Goal: Task Accomplishment & Management: Use online tool/utility

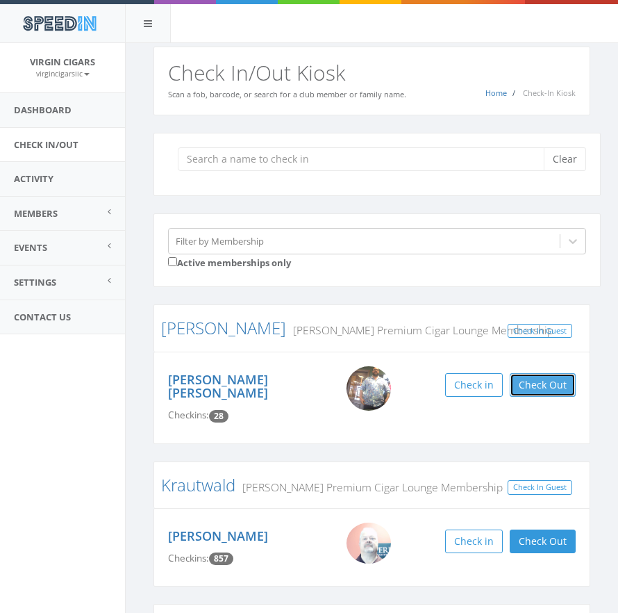
click at [533, 384] on button "Check Out" at bounding box center [543, 385] width 66 height 24
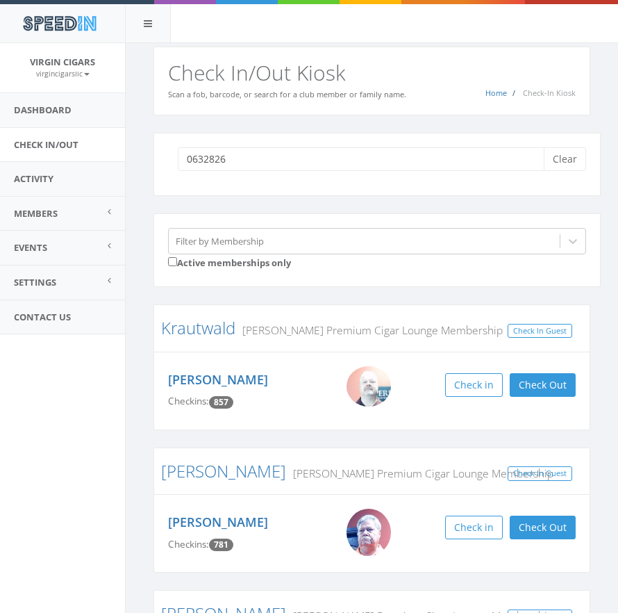
type input "06328269"
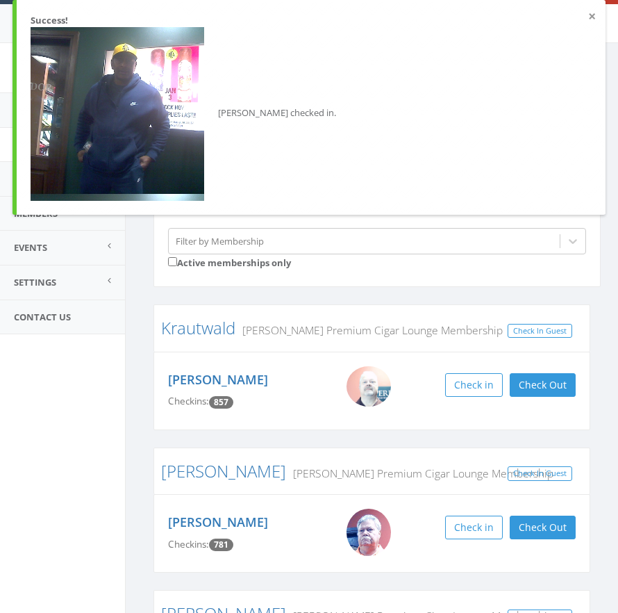
click at [595, 17] on button "×" at bounding box center [592, 17] width 8 height 14
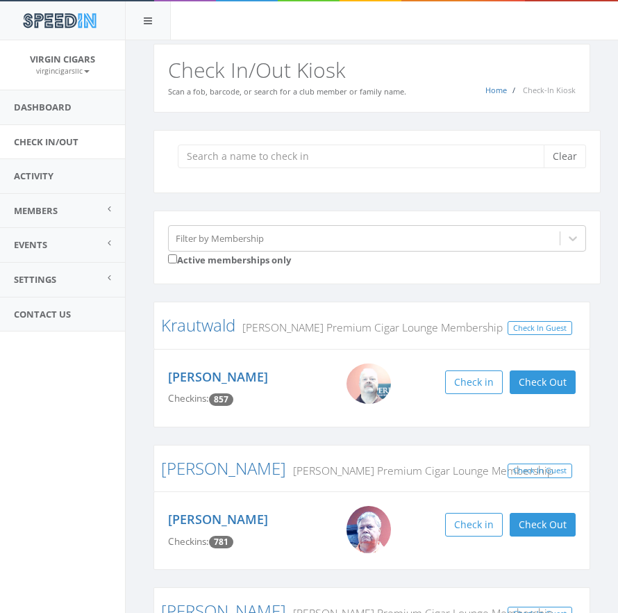
scroll to position [3, 0]
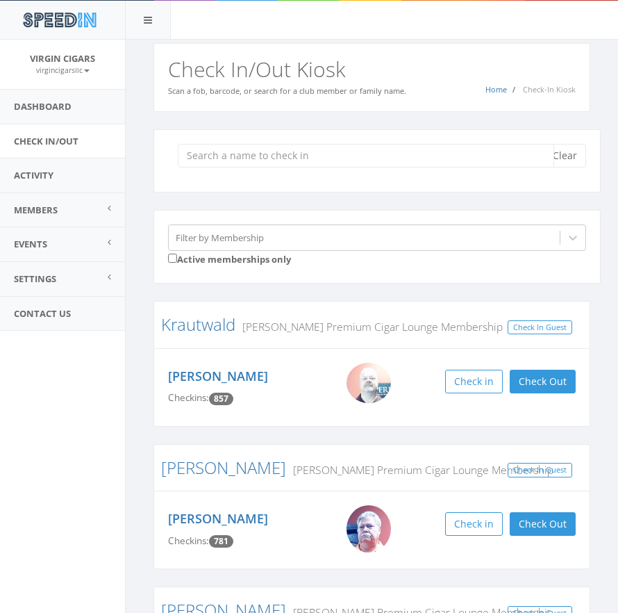
click at [277, 162] on input "search" at bounding box center [366, 156] width 376 height 24
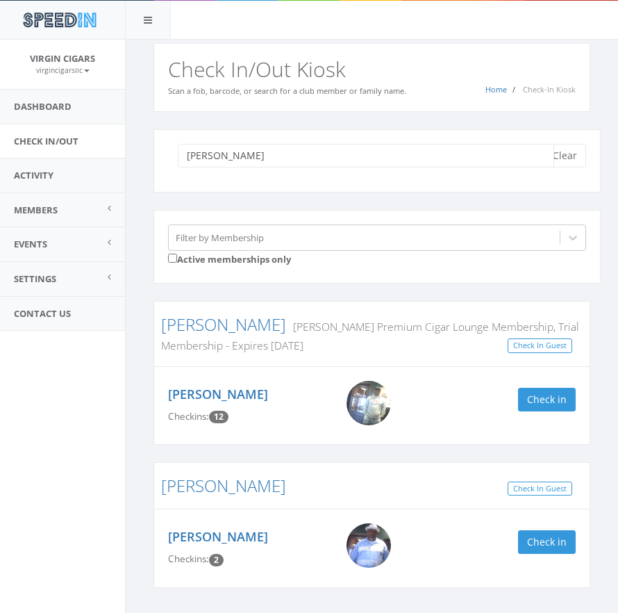
scroll to position [4, 0]
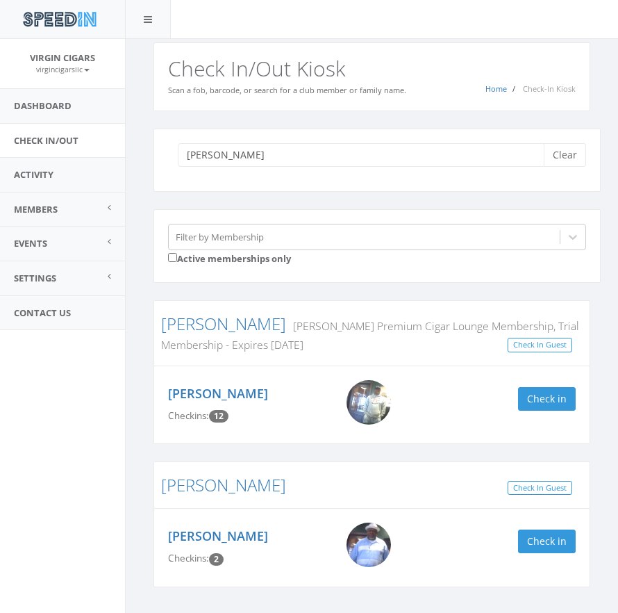
click at [354, 403] on img at bounding box center [369, 402] width 44 height 44
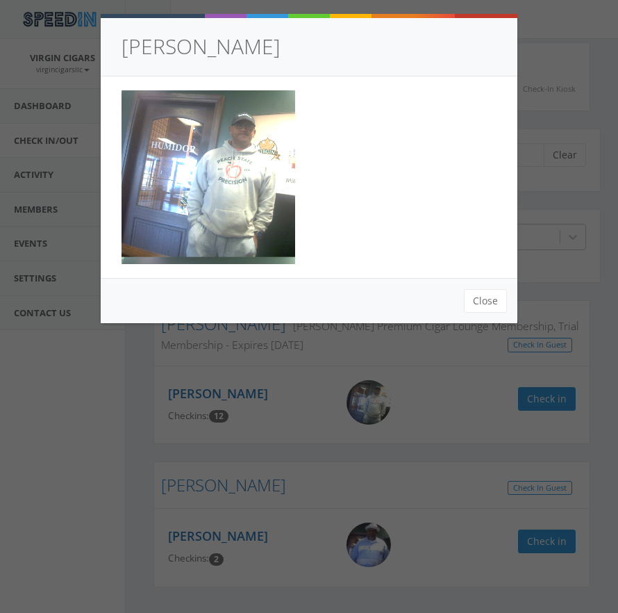
click at [573, 32] on div "Niki Jones Close" at bounding box center [309, 306] width 618 height 613
click at [491, 302] on button "Close" at bounding box center [485, 301] width 43 height 24
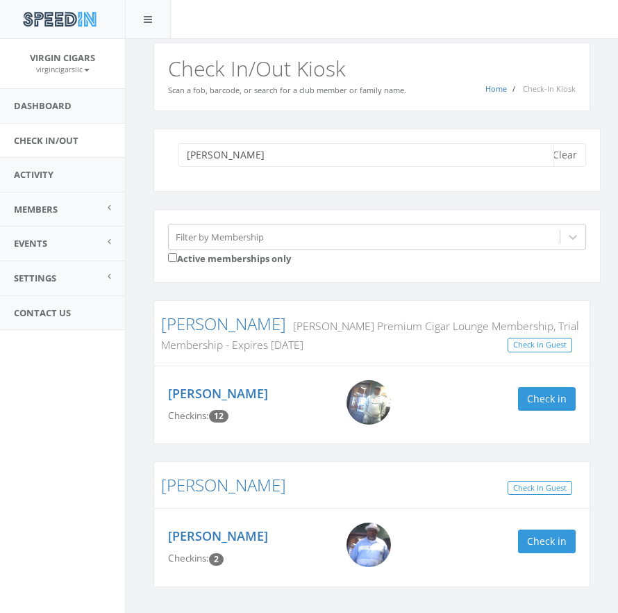
drag, startPoint x: 279, startPoint y: 155, endPoint x: 137, endPoint y: 149, distance: 142.5
click at [136, 149] on div "jones Clear Filter by Membership Active memberships only Jones Perdomo Premium …" at bounding box center [372, 380] width 492 height 538
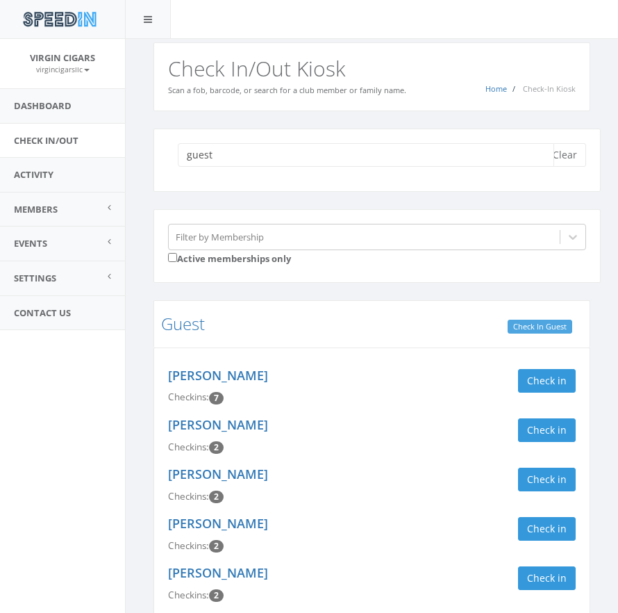
type input "guest"
click at [553, 325] on link "Check In Guest" at bounding box center [540, 326] width 65 height 15
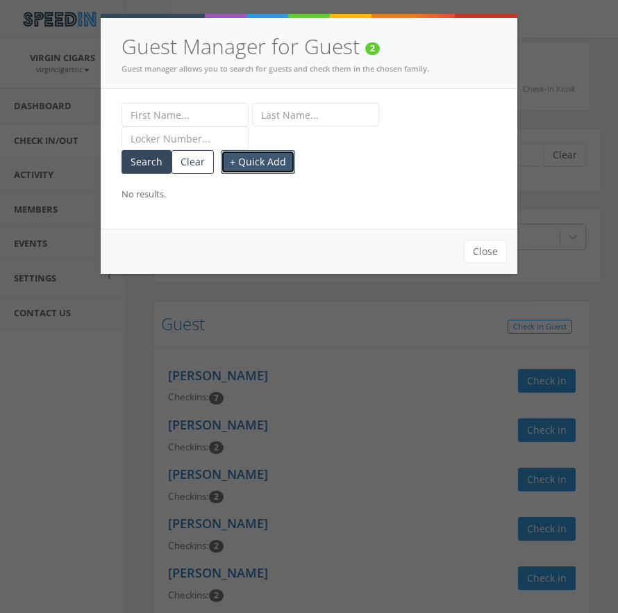
click at [242, 160] on button "+ Quick Add" at bounding box center [258, 162] width 74 height 24
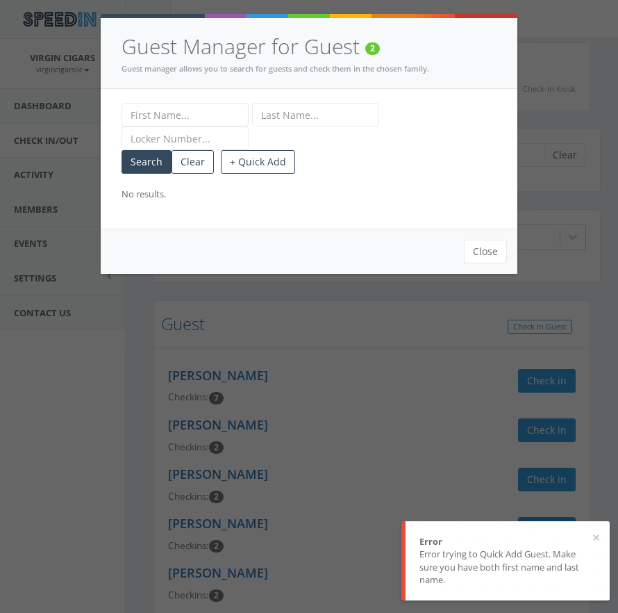
click at [176, 113] on input "text" at bounding box center [185, 115] width 127 height 24
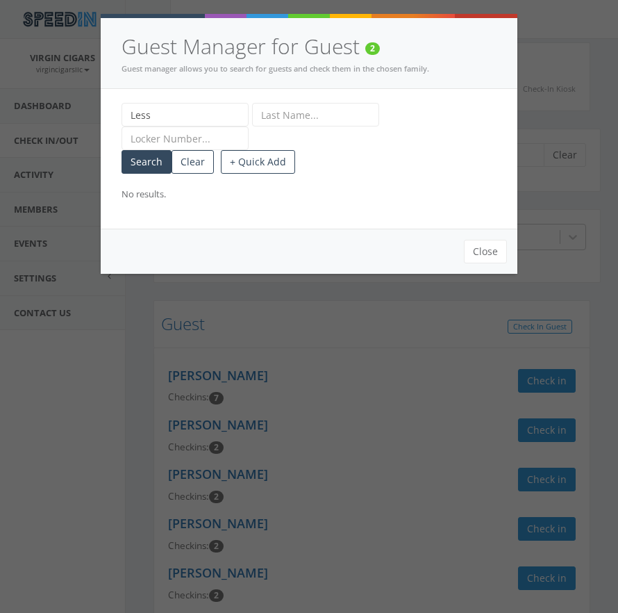
type input "Less"
click at [278, 114] on input "text" at bounding box center [315, 115] width 127 height 24
type input "Carrol"
click at [248, 163] on button "+ Quick Add" at bounding box center [258, 162] width 74 height 24
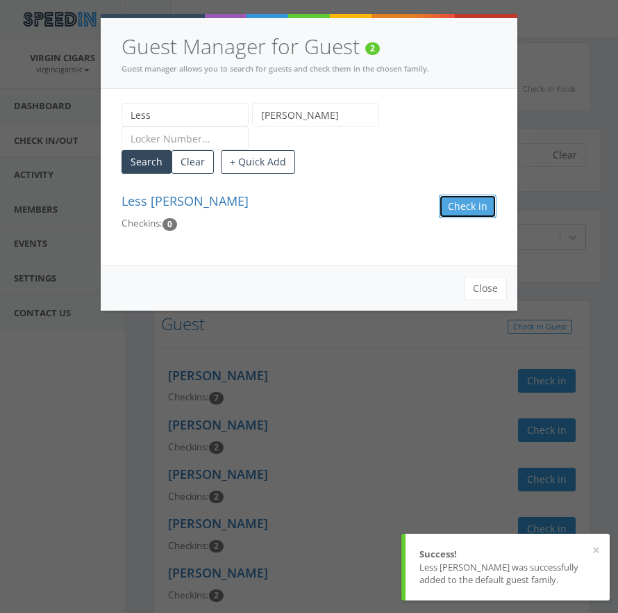
click at [449, 200] on button "Check in Guest" at bounding box center [468, 206] width 58 height 24
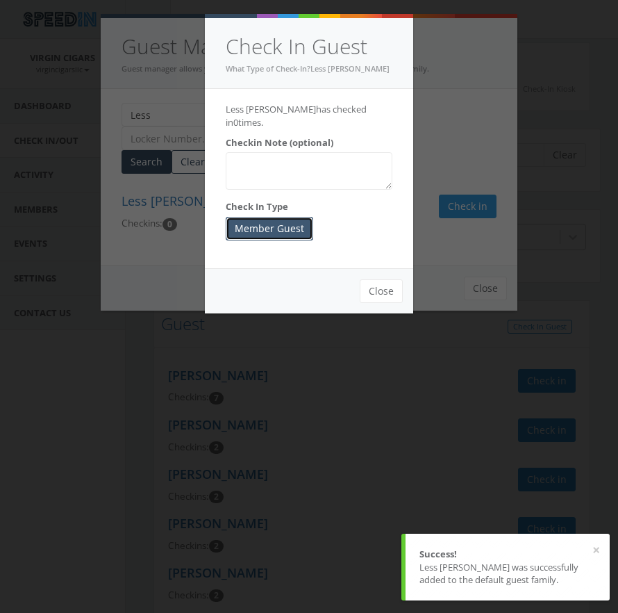
click at [252, 217] on button "Member Guest" at bounding box center [270, 229] width 88 height 24
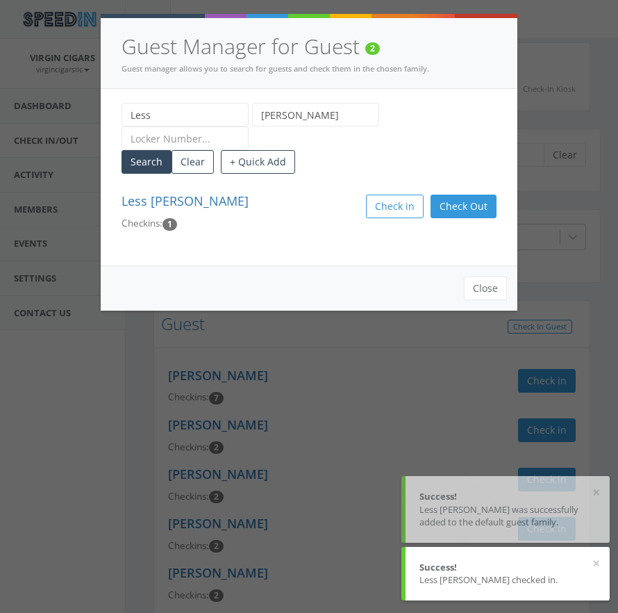
drag, startPoint x: 537, startPoint y: 126, endPoint x: 551, endPoint y: 126, distance: 13.9
click at [538, 125] on div "Guest Manager for Guest 2 Guest manager allows you to search for guests and che…" at bounding box center [309, 306] width 618 height 613
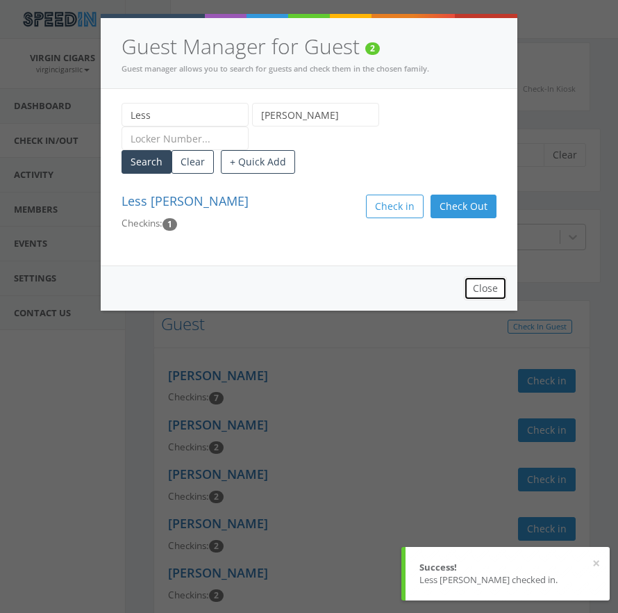
click at [476, 290] on button "Close" at bounding box center [485, 288] width 43 height 24
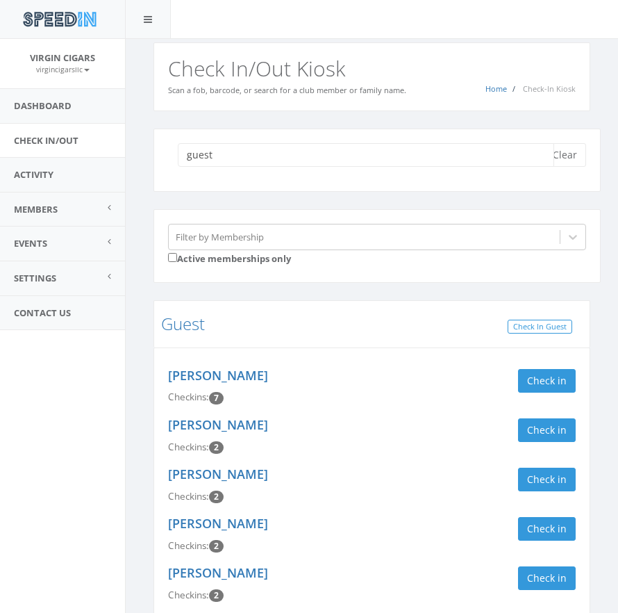
drag, startPoint x: 233, startPoint y: 151, endPoint x: 129, endPoint y: 147, distance: 104.3
click at [60, 135] on link "Check In/Out" at bounding box center [62, 141] width 125 height 34
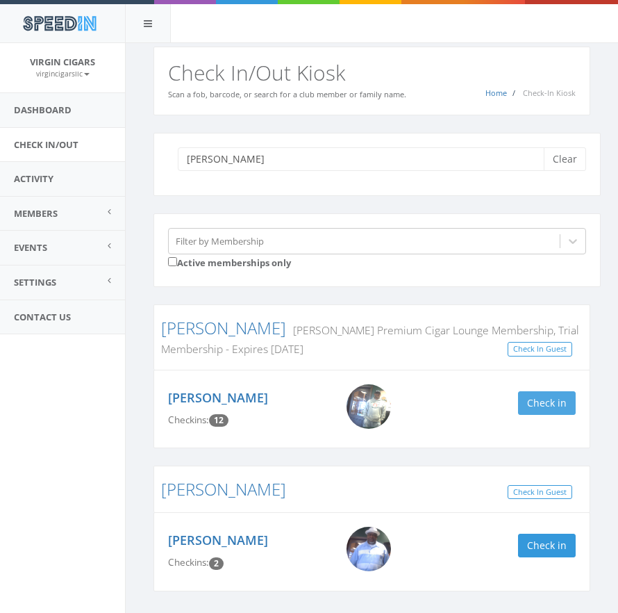
type input "[PERSON_NAME]"
click at [553, 403] on button "Check in" at bounding box center [547, 403] width 58 height 24
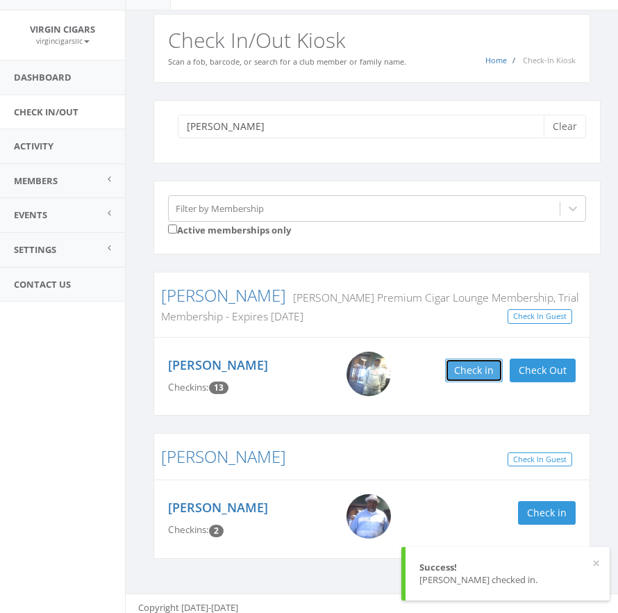
scroll to position [41, 0]
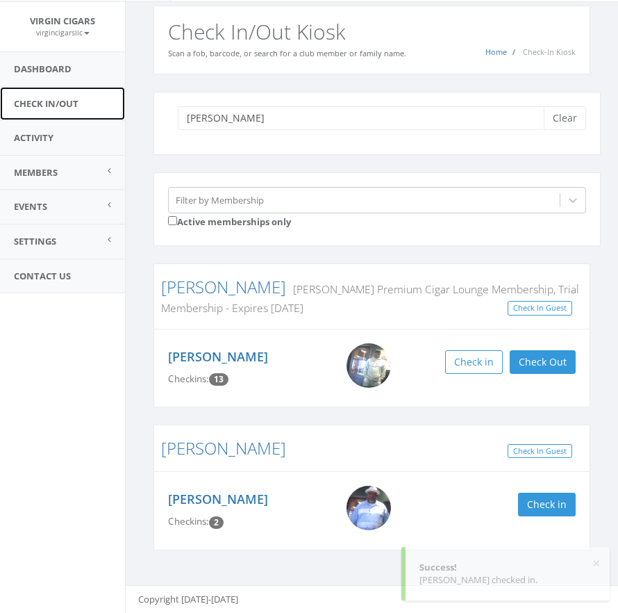
click at [38, 103] on link "Check In/Out" at bounding box center [62, 104] width 125 height 34
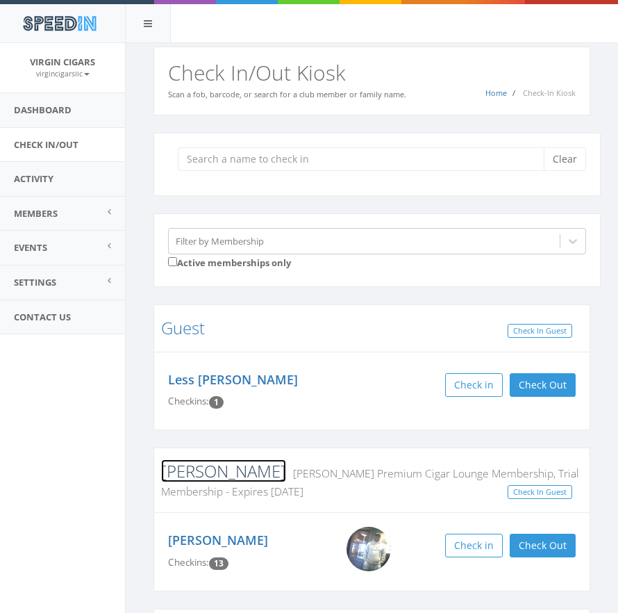
click at [178, 478] on link "[PERSON_NAME]" at bounding box center [223, 470] width 125 height 23
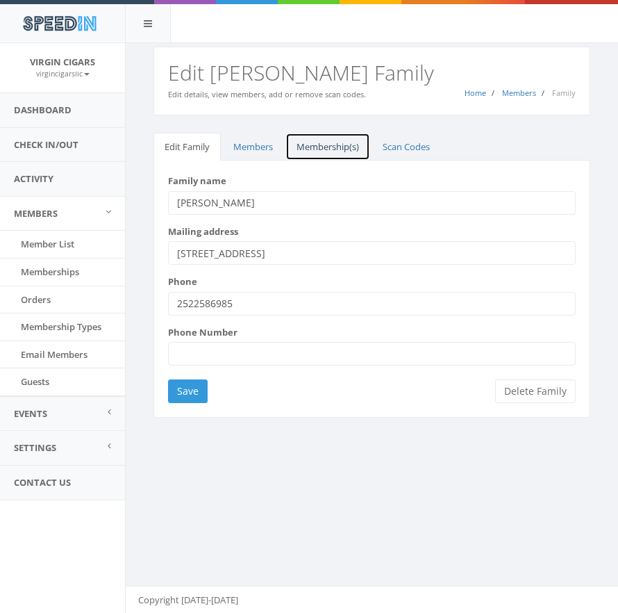
click at [330, 147] on link "Membership(s)" at bounding box center [327, 147] width 85 height 28
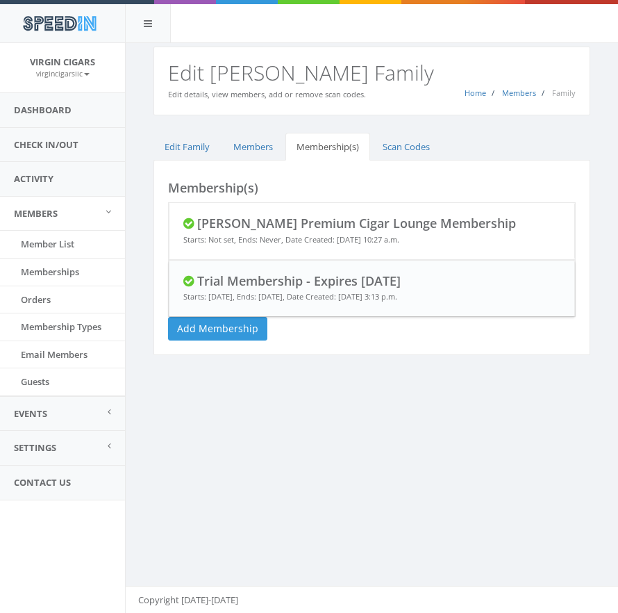
click at [413, 293] on p "Starts: Jan. 26, 2025, Ends: Feb. 25, 2025, Date Created: Jan. 26, 2025, 3:13 p…" at bounding box center [371, 296] width 377 height 11
click at [223, 278] on link "Trial Membership - Expires [DATE]" at bounding box center [298, 280] width 203 height 17
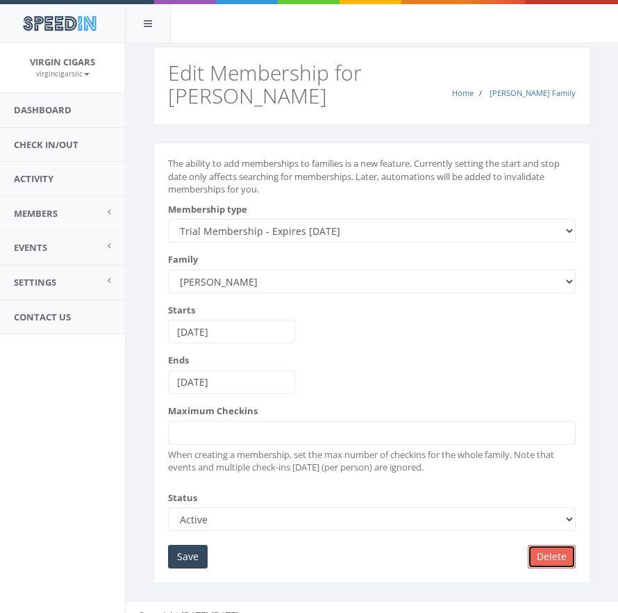
click at [561, 553] on link "Delete" at bounding box center [552, 556] width 48 height 24
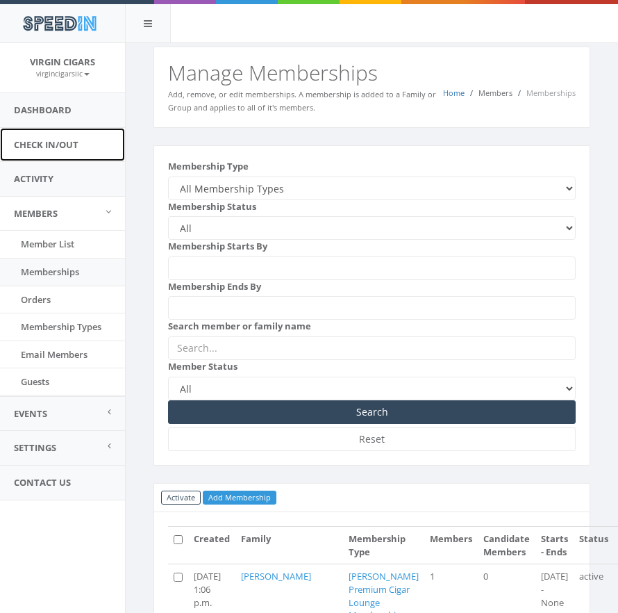
click at [73, 144] on link "Check In/Out" at bounding box center [62, 145] width 125 height 34
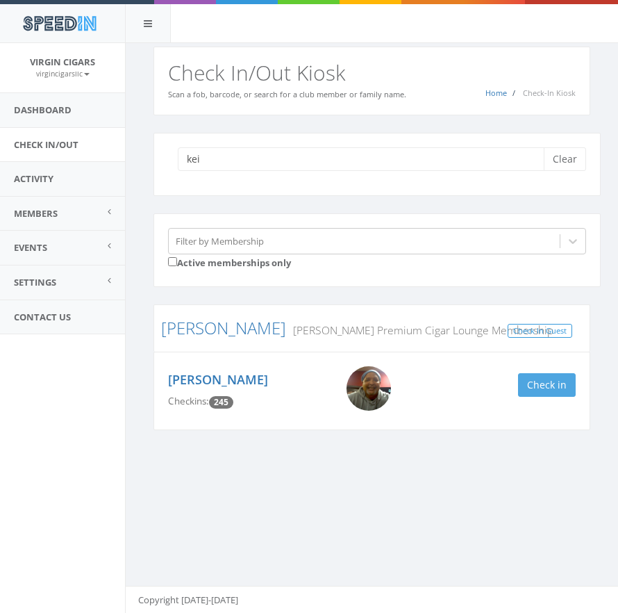
type input "kei"
click at [553, 379] on button "Check in" at bounding box center [547, 385] width 58 height 24
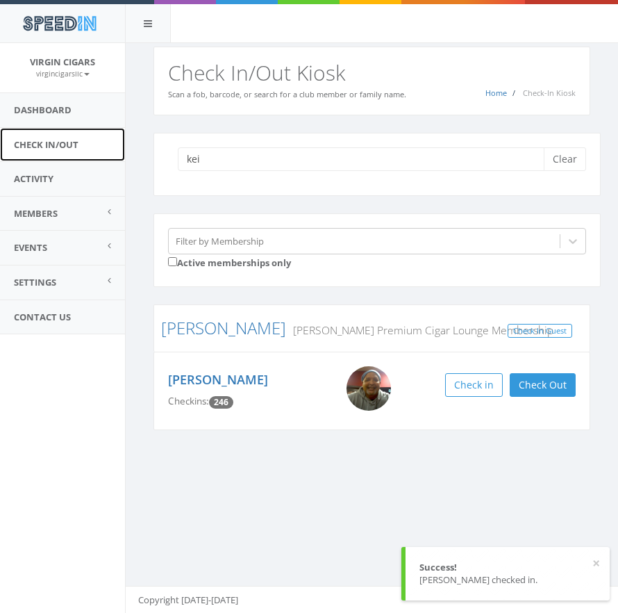
click at [65, 146] on link "Check In/Out" at bounding box center [62, 145] width 125 height 34
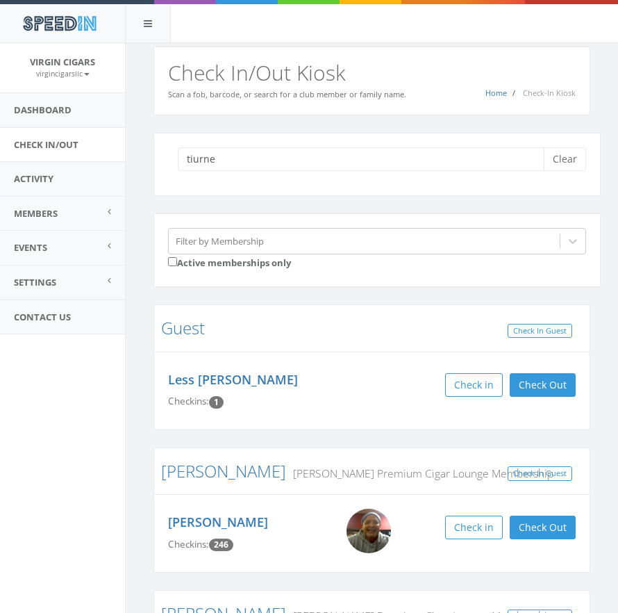
type input "tiurner"
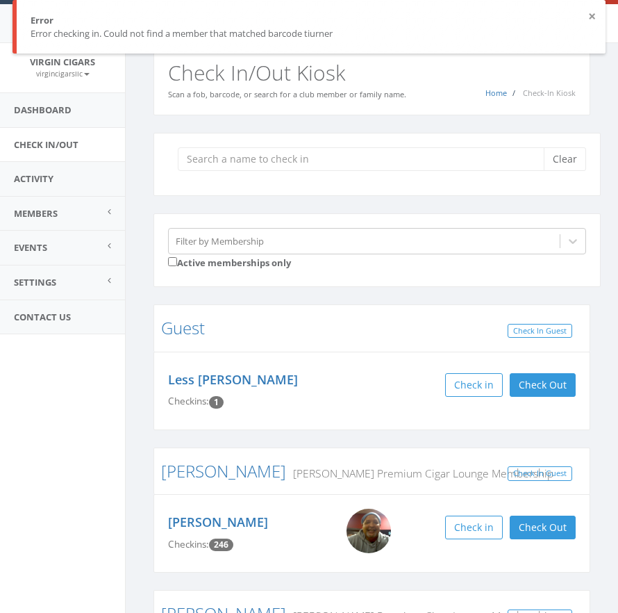
click at [596, 13] on div "× Error Error checking in. Could not find a member that matched barcode tiurner" at bounding box center [309, 26] width 593 height 53
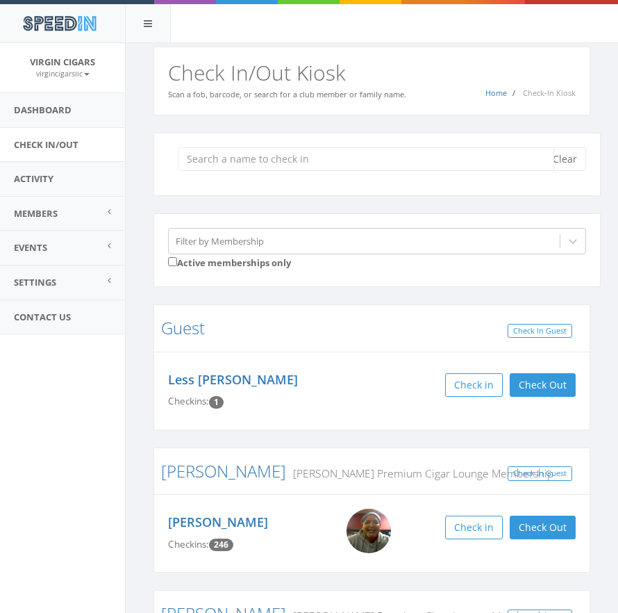
click at [279, 156] on input "search" at bounding box center [366, 159] width 376 height 24
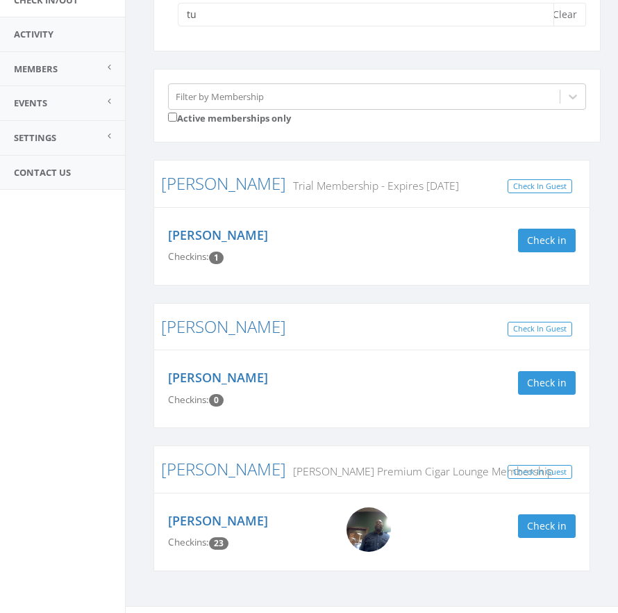
scroll to position [165, 0]
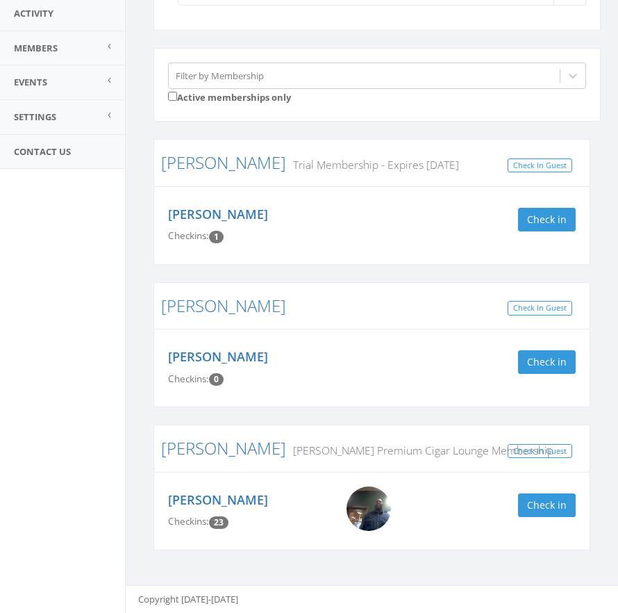
type input "tu"
click at [372, 511] on img at bounding box center [369, 508] width 44 height 44
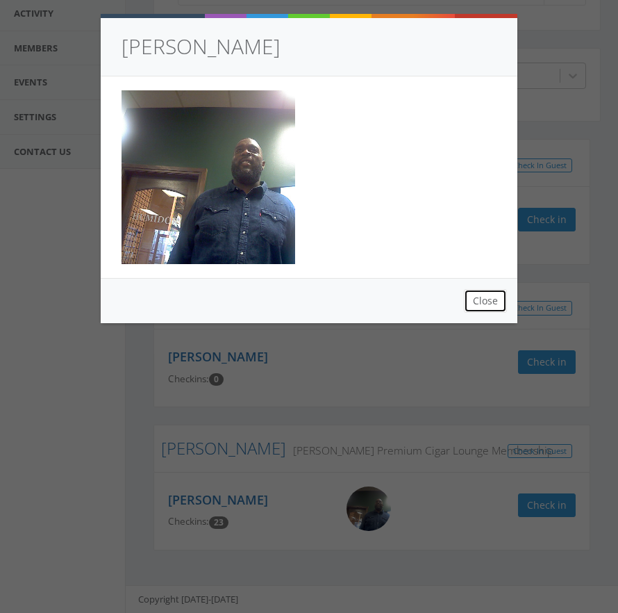
click at [493, 300] on button "Close" at bounding box center [485, 301] width 43 height 24
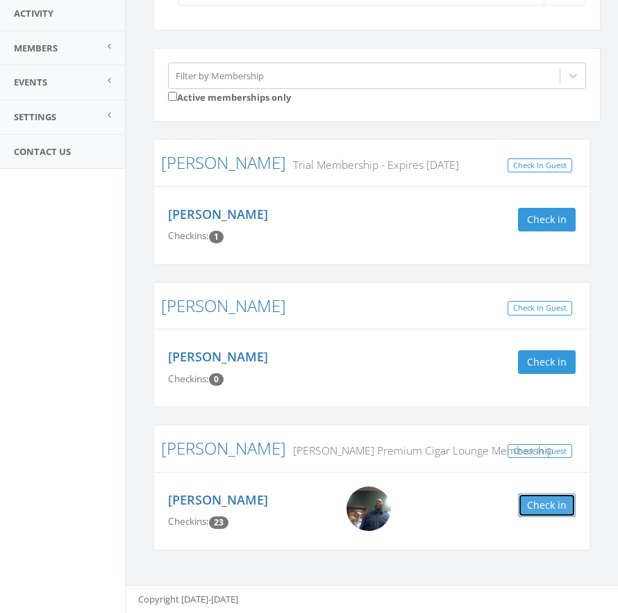
click at [553, 501] on button "Check in" at bounding box center [547, 505] width 58 height 24
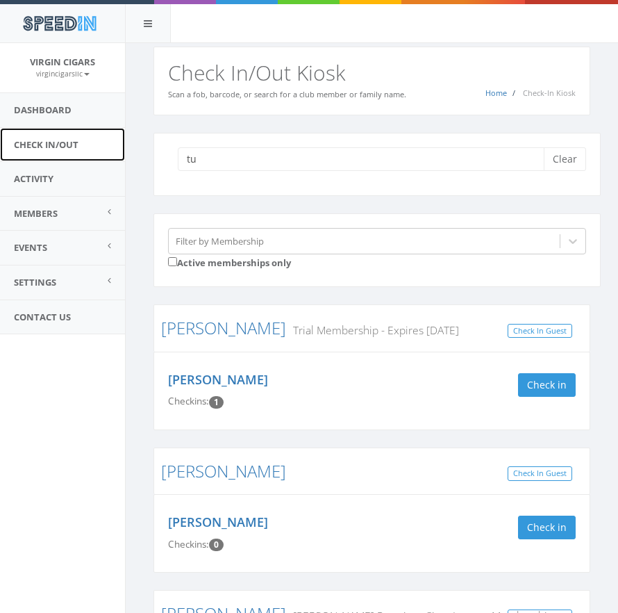
click at [48, 139] on link "Check In/Out" at bounding box center [62, 145] width 125 height 34
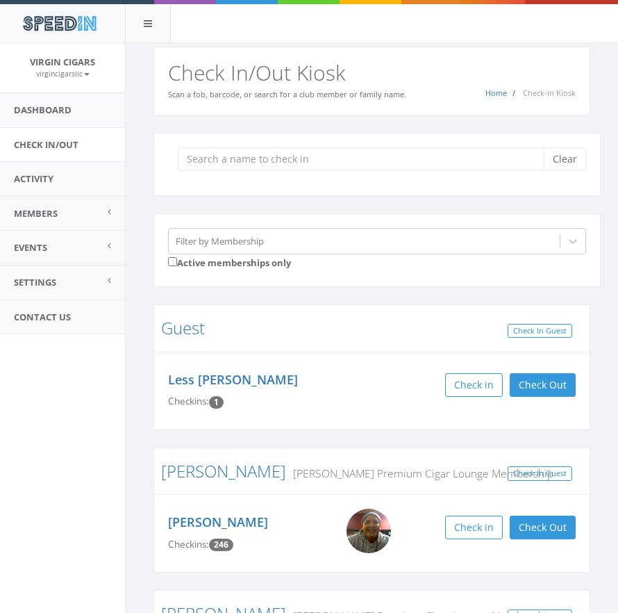
drag, startPoint x: 247, startPoint y: 162, endPoint x: 251, endPoint y: 169, distance: 8.1
click at [247, 162] on input "search" at bounding box center [366, 159] width 376 height 24
type input "guiest"
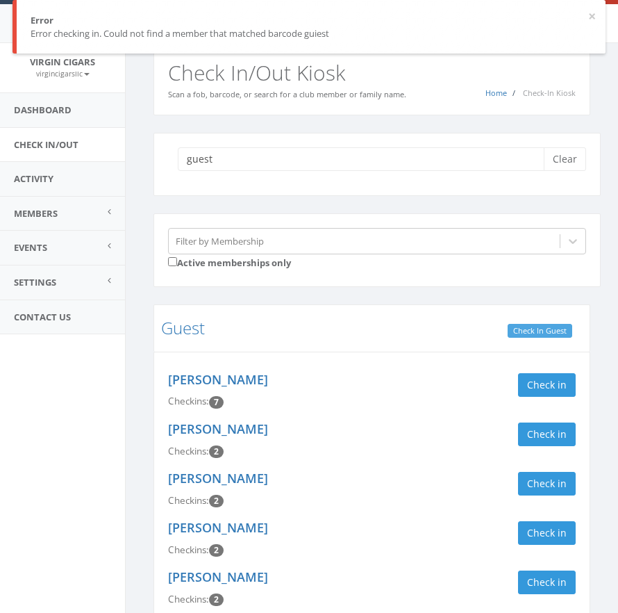
type input "guest"
click at [526, 326] on link "Check In Guest" at bounding box center [540, 331] width 65 height 15
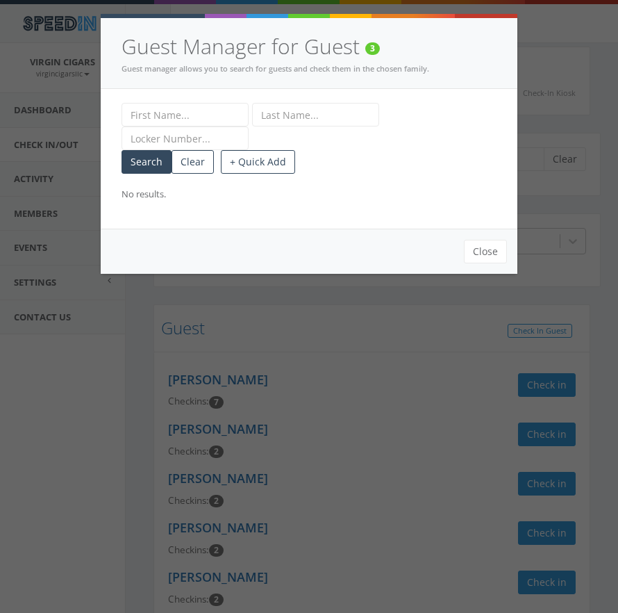
click at [213, 117] on input "text" at bounding box center [185, 115] width 127 height 24
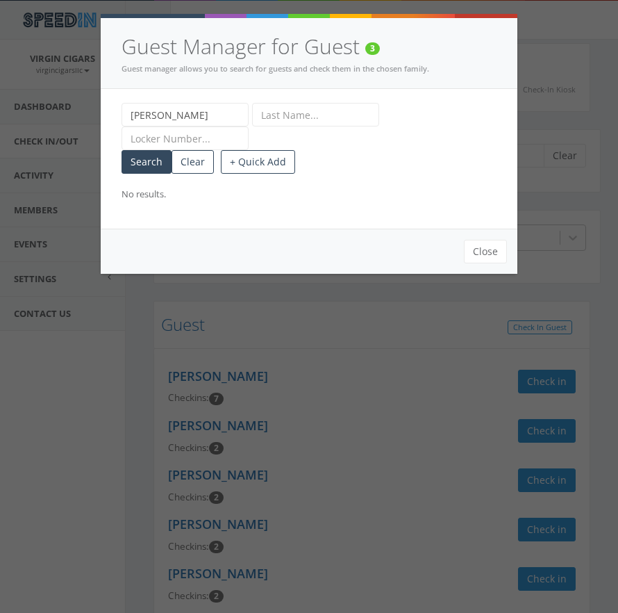
type input "[PERSON_NAME]"
click at [303, 113] on input "text" at bounding box center [315, 115] width 127 height 24
type input "Bell"
click at [275, 163] on button "+ Quick Add" at bounding box center [258, 162] width 74 height 24
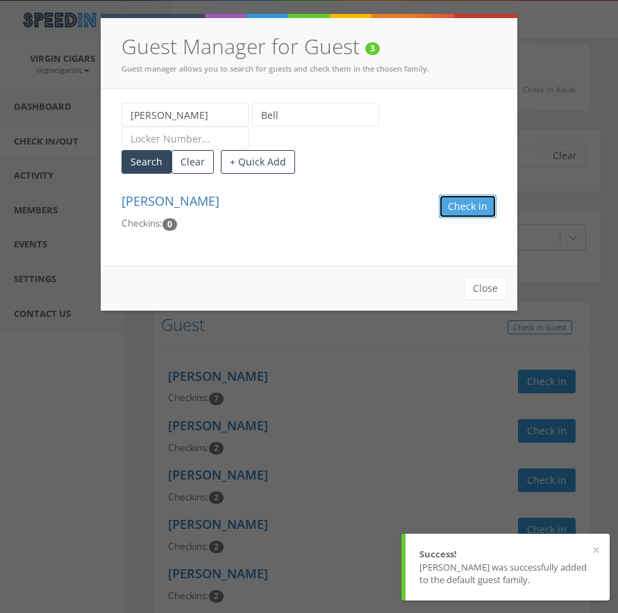
click at [451, 201] on button "Check in Guest" at bounding box center [468, 206] width 58 height 24
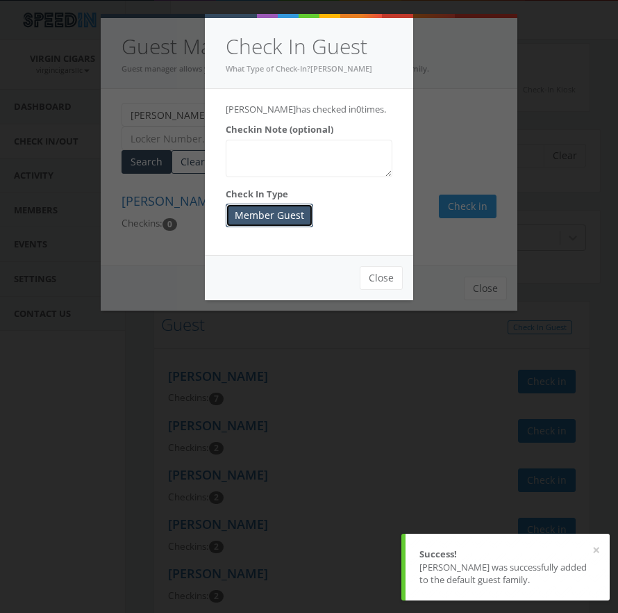
click at [285, 213] on button "Member Guest" at bounding box center [270, 215] width 88 height 24
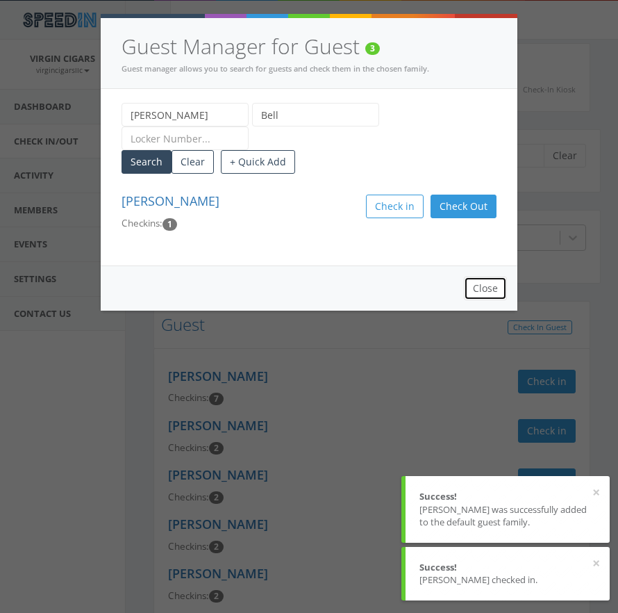
drag, startPoint x: 480, startPoint y: 284, endPoint x: 473, endPoint y: 281, distance: 7.5
click at [478, 283] on button "Close" at bounding box center [485, 288] width 43 height 24
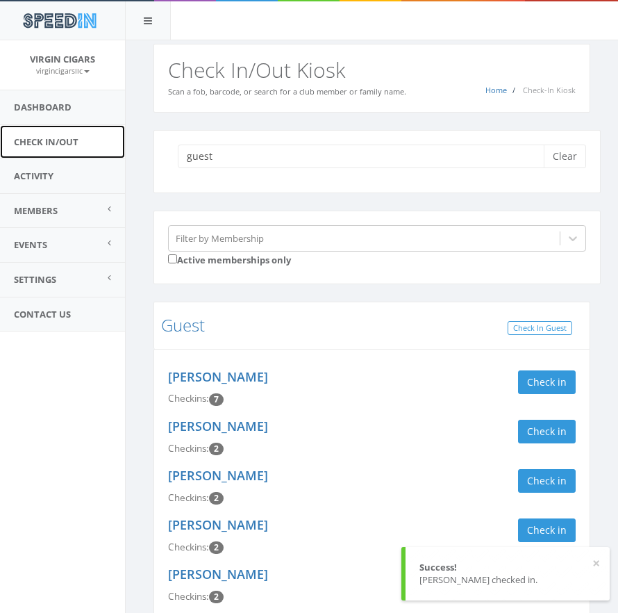
click at [56, 139] on link "Check In/Out" at bounding box center [62, 142] width 125 height 34
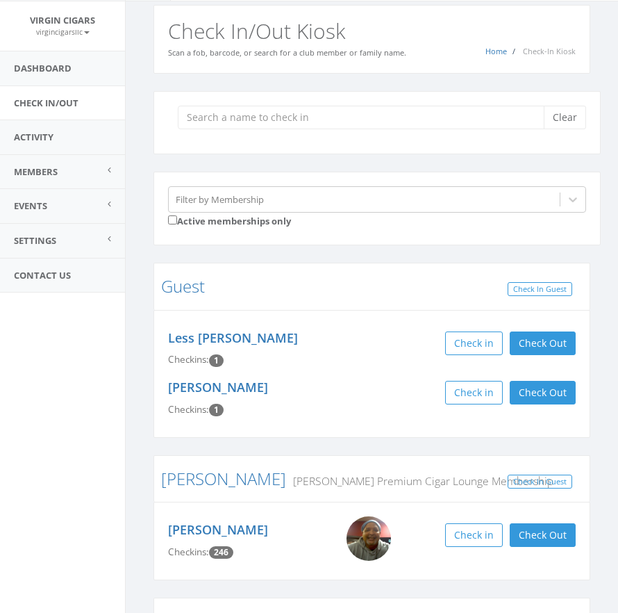
scroll to position [40, 0]
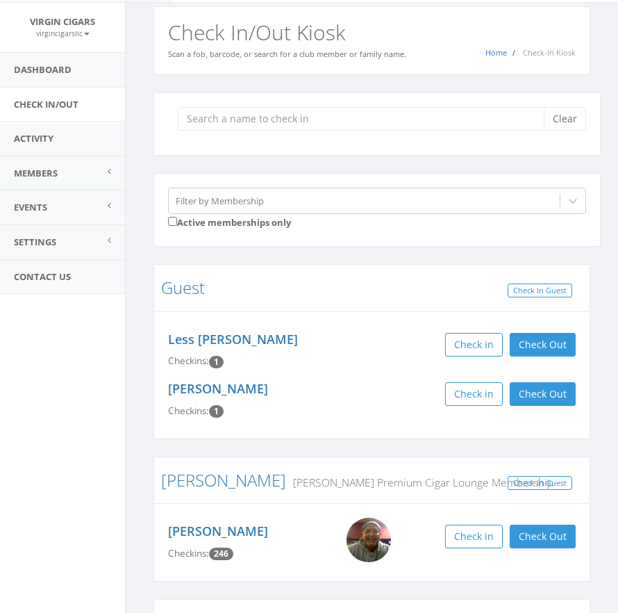
click at [251, 115] on input "search" at bounding box center [366, 119] width 376 height 24
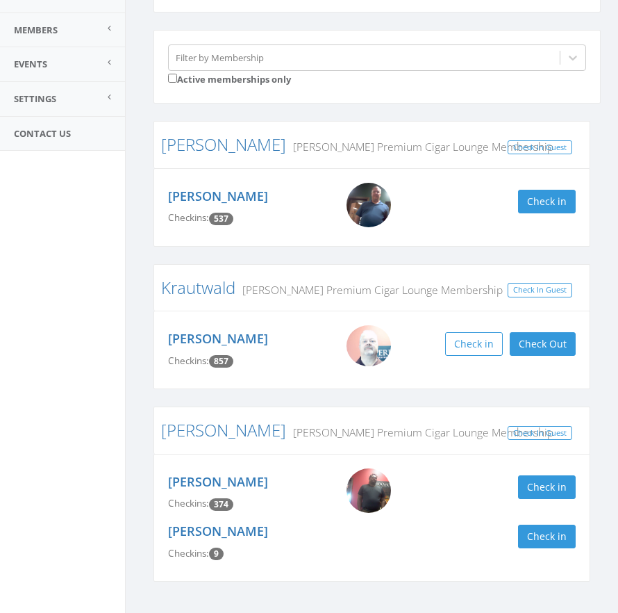
scroll to position [215, 0]
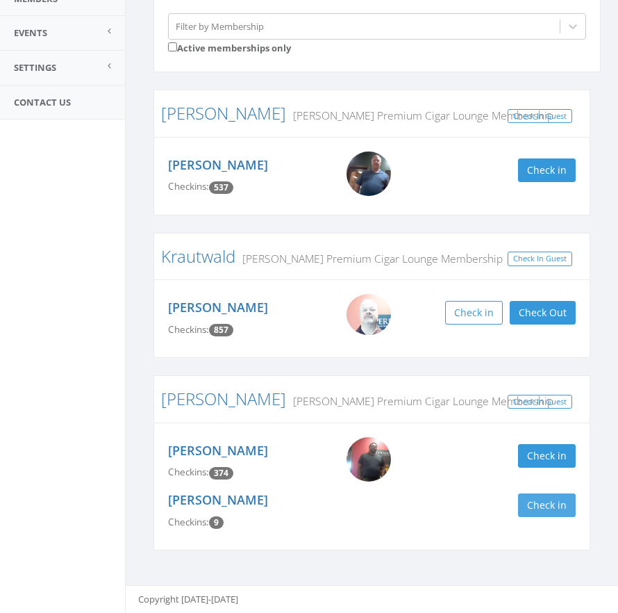
type input "[PERSON_NAME]"
click at [540, 505] on button "Check in" at bounding box center [547, 505] width 58 height 24
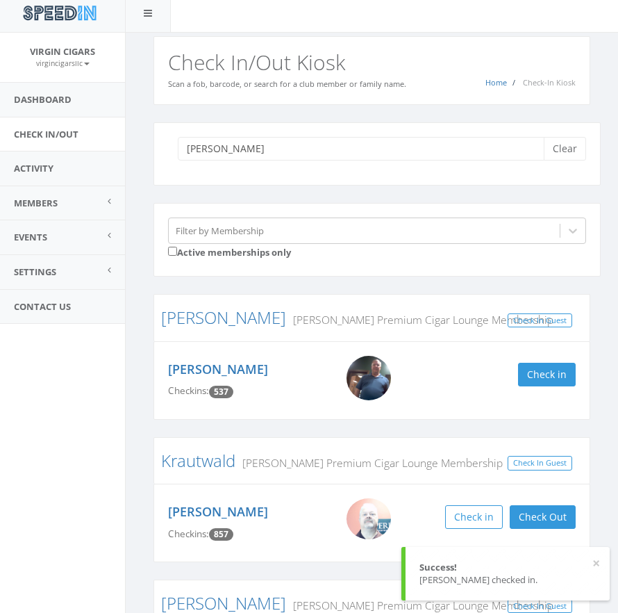
scroll to position [12, 0]
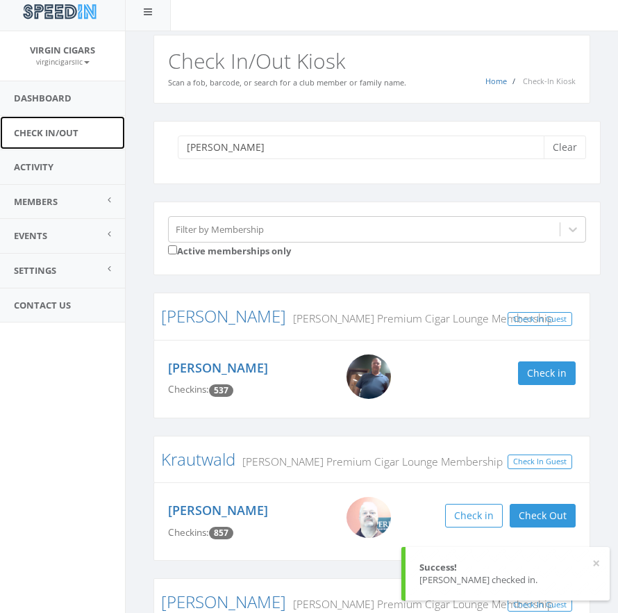
click at [54, 142] on link "Check In/Out" at bounding box center [62, 133] width 125 height 34
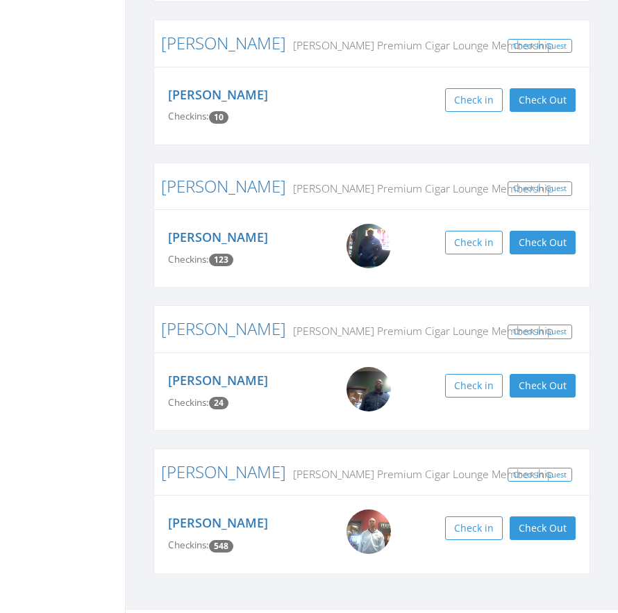
scroll to position [1072, 0]
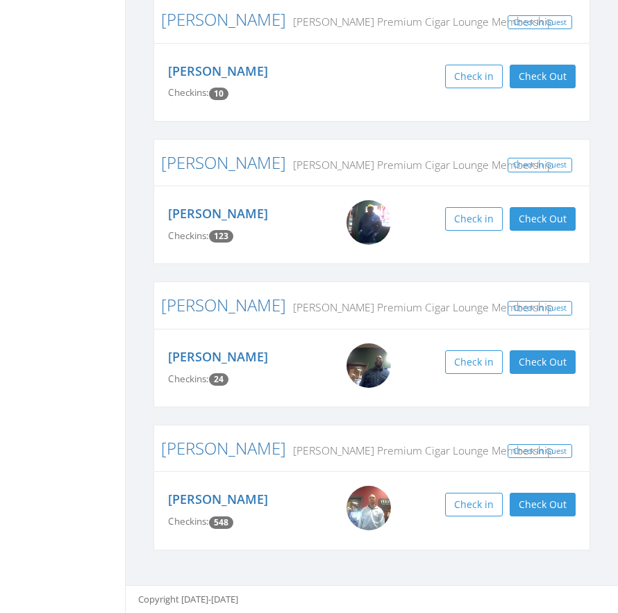
click at [385, 205] on div "[PERSON_NAME] Checkins: 123 In: [DATE] 4:49 PM Check in Check Out Check Out" at bounding box center [371, 224] width 437 height 78
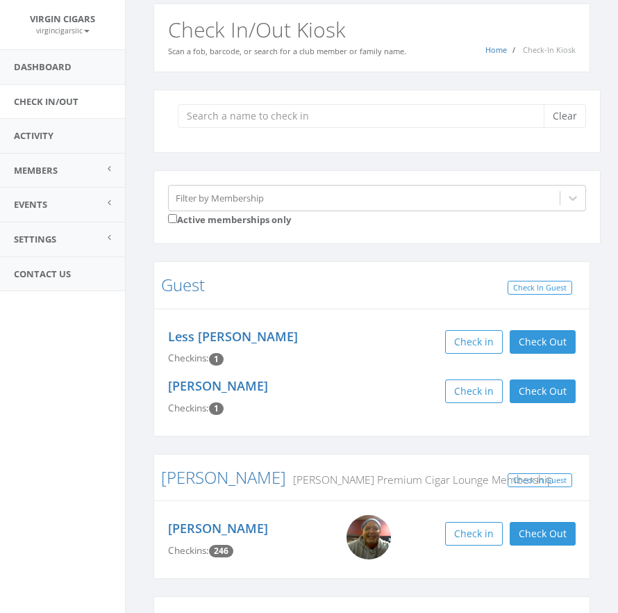
scroll to position [0, 0]
